Goal: Find specific page/section: Find specific page/section

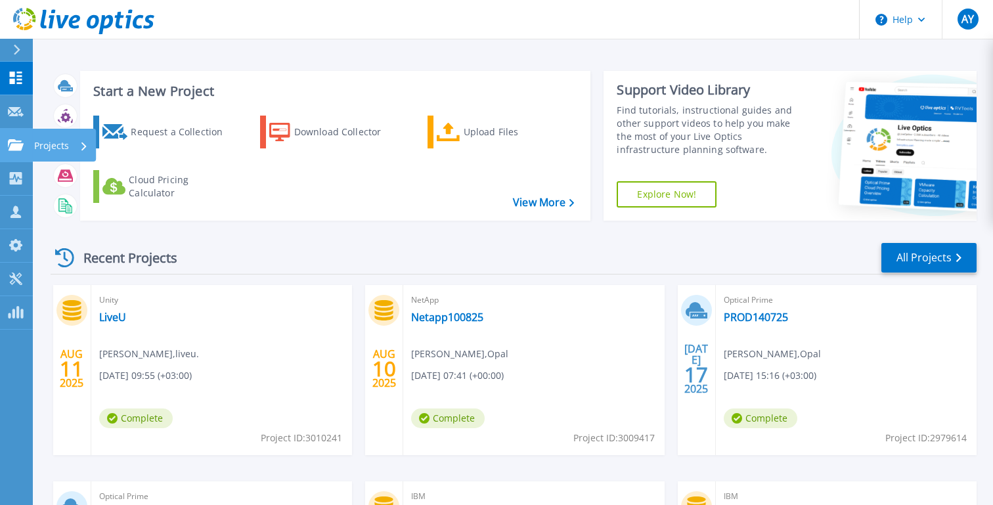
click at [53, 146] on p "Projects" at bounding box center [51, 146] width 35 height 34
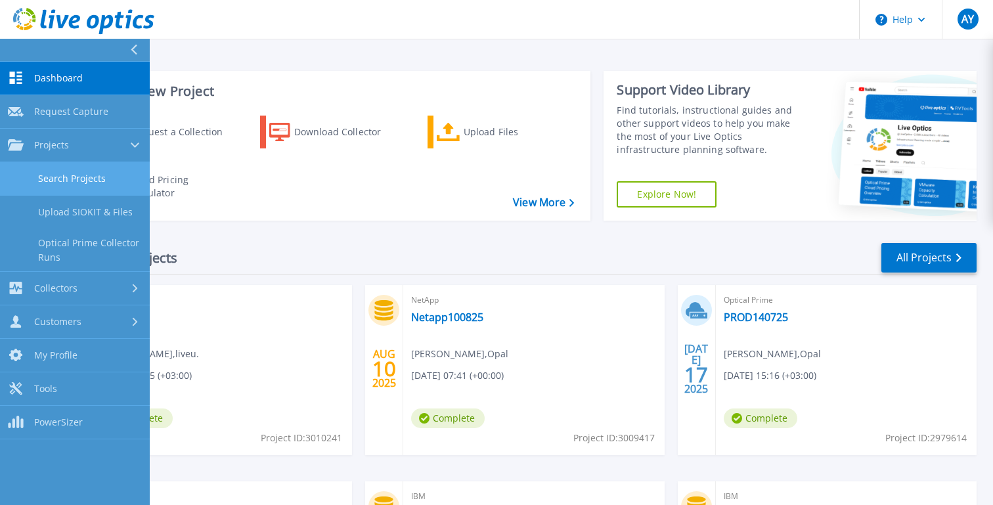
click at [105, 172] on link "Search Projects" at bounding box center [75, 178] width 150 height 33
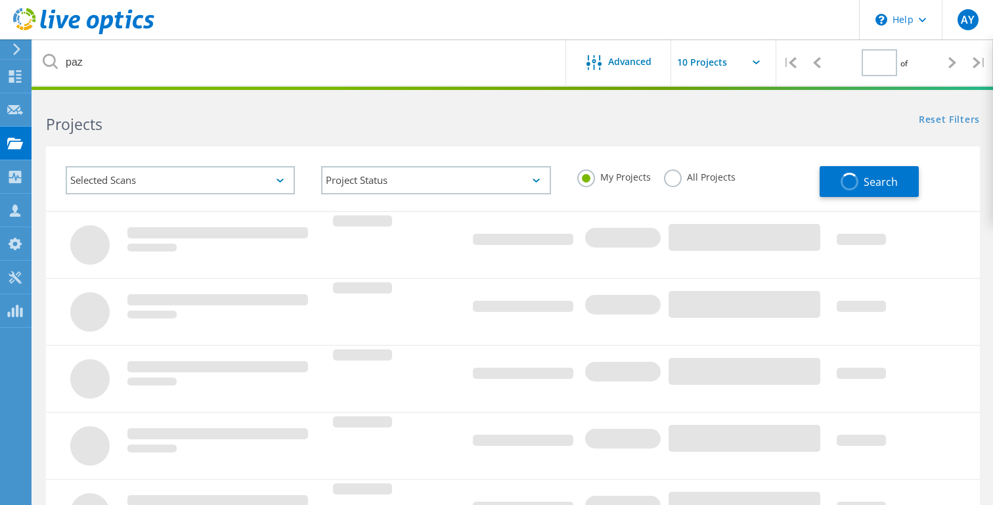
type input "1"
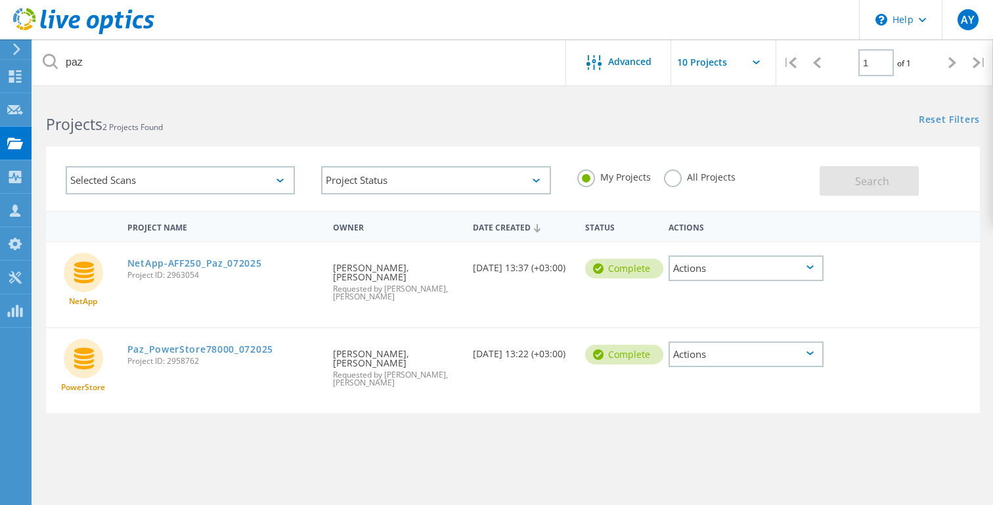
click at [202, 171] on div "Selected Scans" at bounding box center [180, 180] width 229 height 28
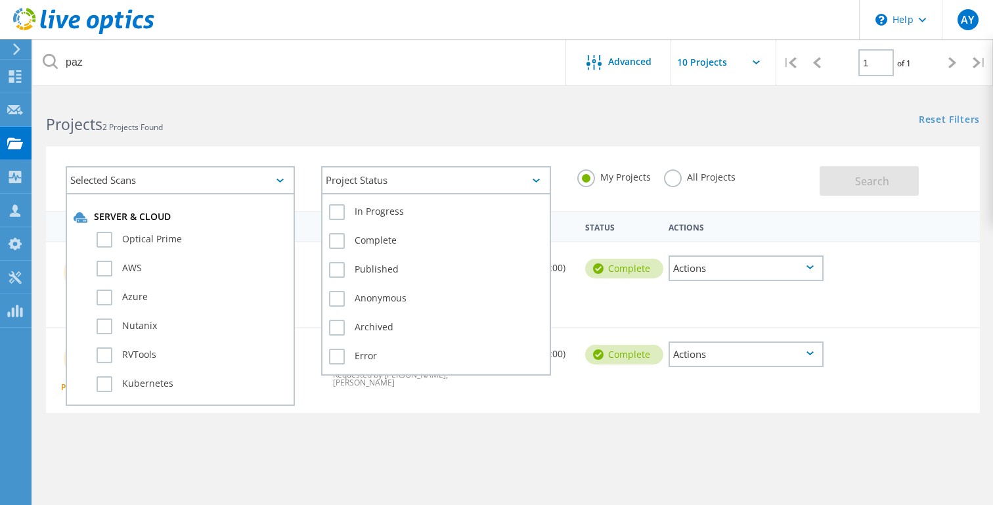
click at [363, 173] on div "Project Status" at bounding box center [435, 180] width 229 height 28
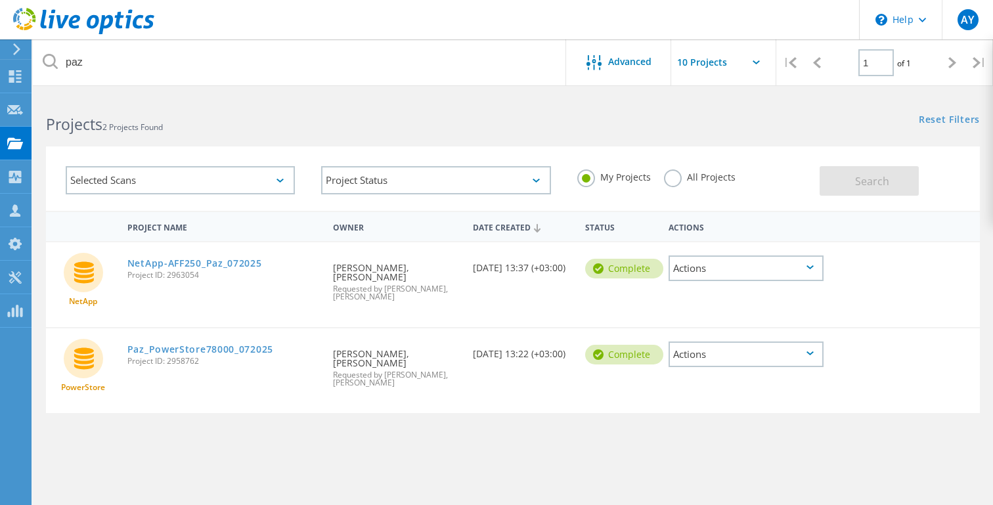
click at [510, 116] on div "Projects 2 Projects Found" at bounding box center [273, 112] width 480 height 35
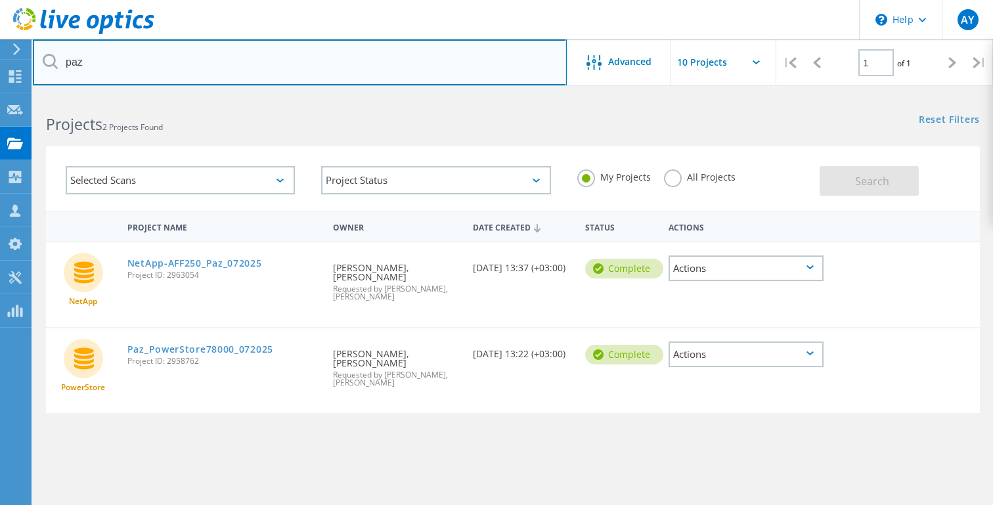
click at [212, 68] on input "paz" at bounding box center [300, 62] width 534 height 46
type input "p"
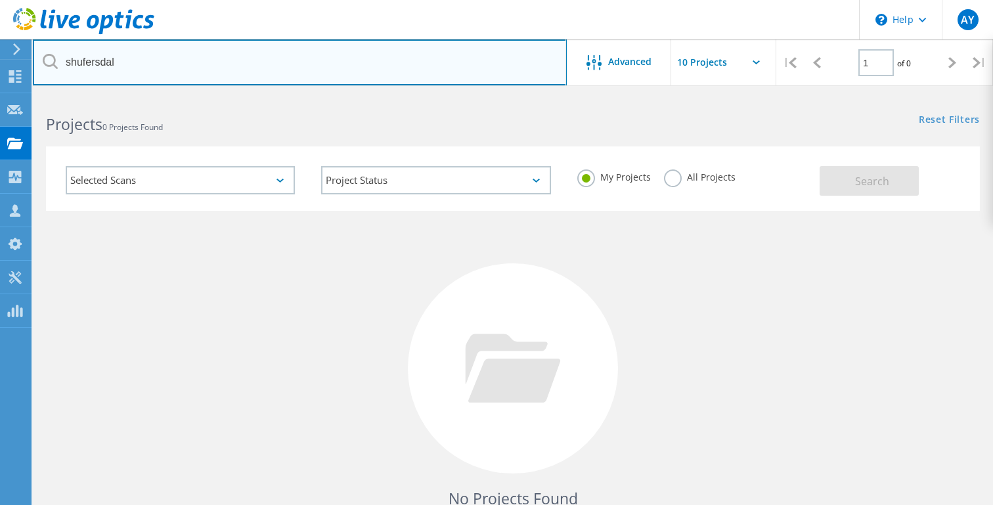
click at [130, 58] on input "shufersdal" at bounding box center [300, 62] width 534 height 46
type input "shufersal"
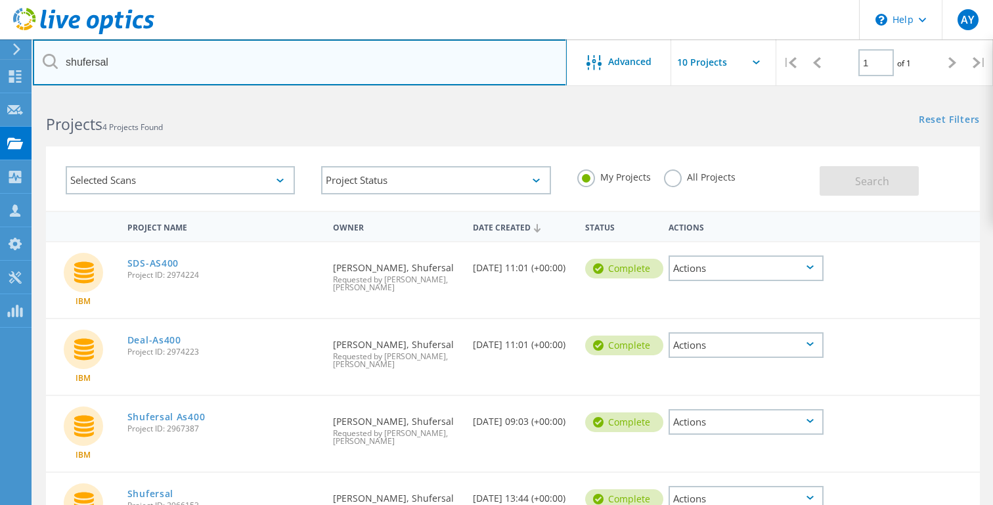
scroll to position [100, 0]
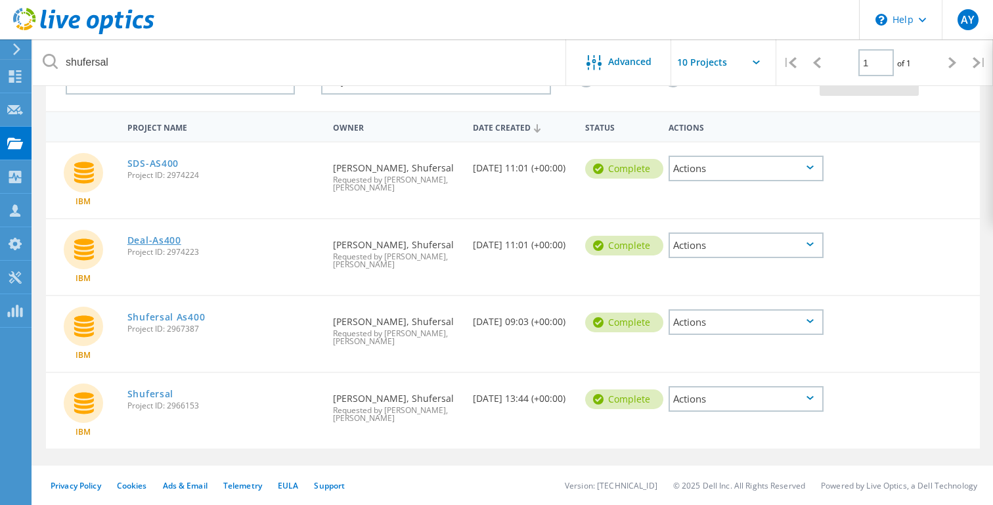
click at [152, 241] on link "Deal-As400" at bounding box center [154, 240] width 54 height 9
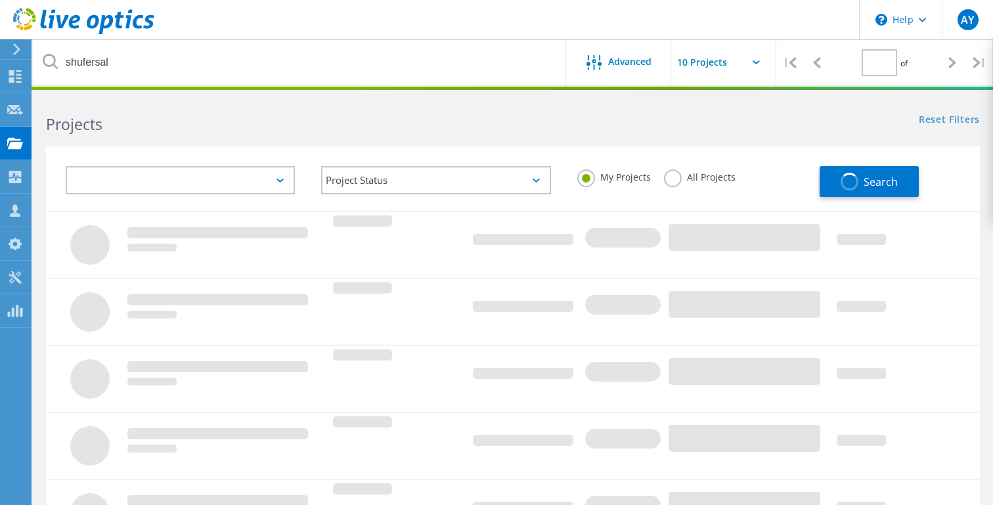
type input "1"
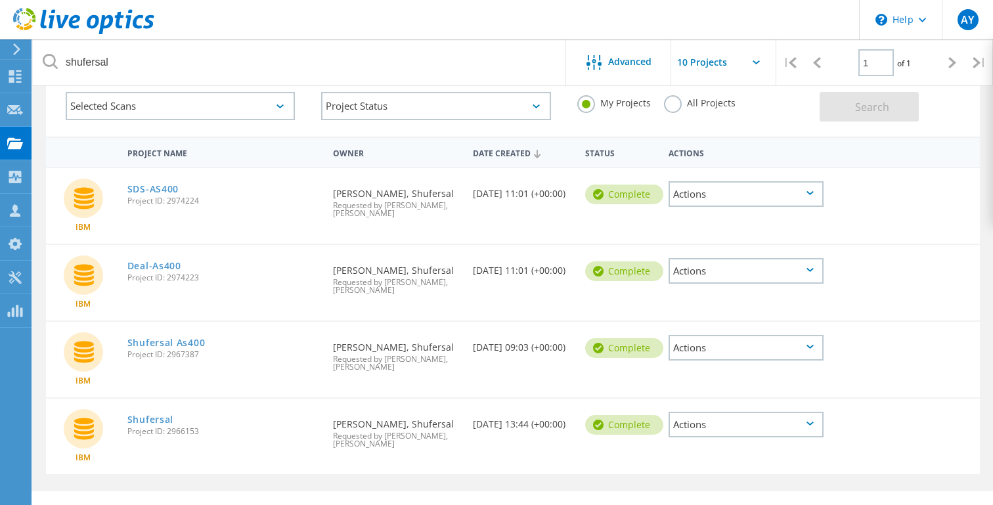
scroll to position [85, 0]
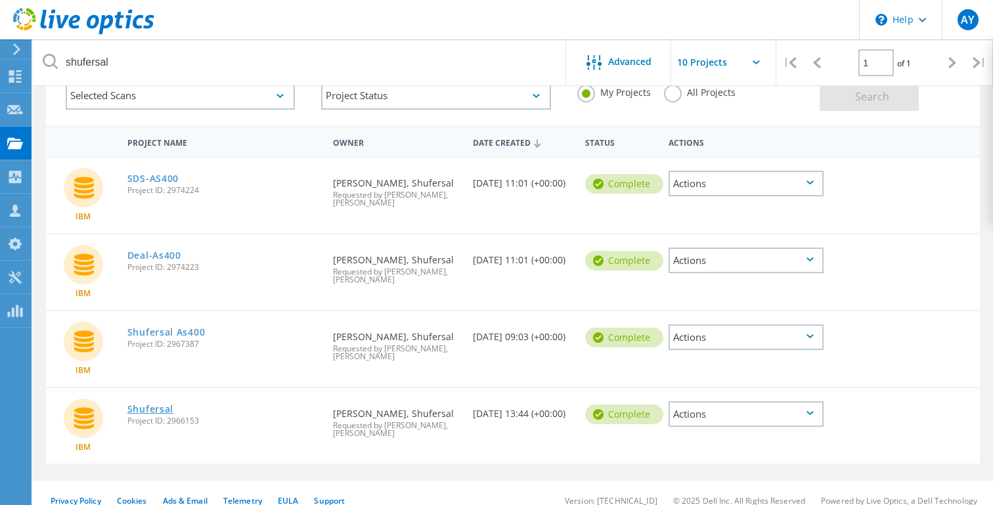
click at [148, 410] on link "Shufersal" at bounding box center [150, 409] width 46 height 9
